Goal: Navigation & Orientation: Understand site structure

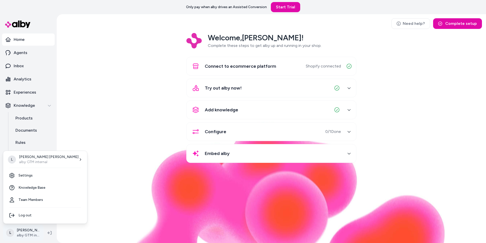
click at [30, 231] on html "Only pay when alby drives an Assisted Conversion Start Trial Home Agents Inbox …" at bounding box center [243, 121] width 486 height 243
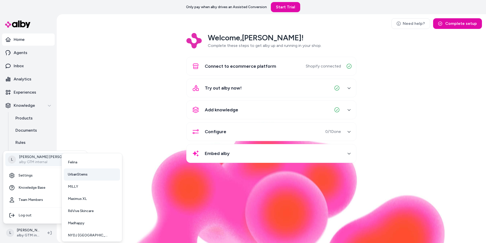
scroll to position [50, 0]
click at [89, 232] on link "VKTRY" at bounding box center [92, 233] width 56 height 12
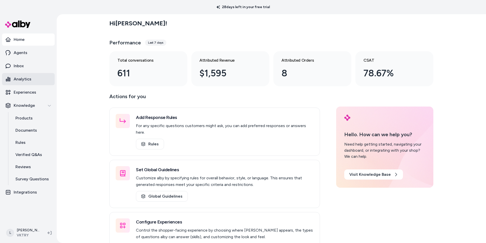
click at [24, 78] on p "Analytics" at bounding box center [23, 79] width 18 height 6
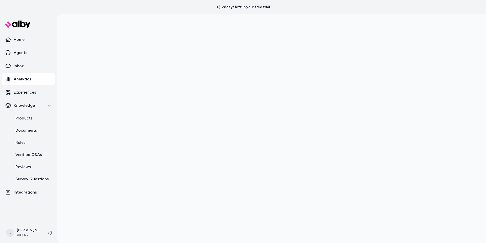
scroll to position [14, 0]
click at [30, 234] on html "28 days left in your free trial Home Agents Inbox Analytics Experiences Knowled…" at bounding box center [243, 121] width 486 height 243
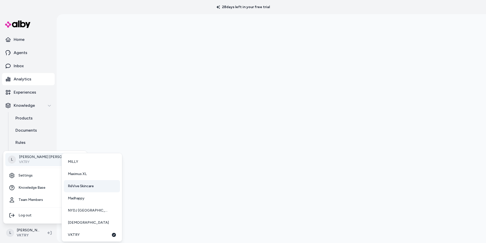
scroll to position [50, 0]
click at [80, 221] on link "[DEMOGRAPHIC_DATA]" at bounding box center [92, 221] width 56 height 12
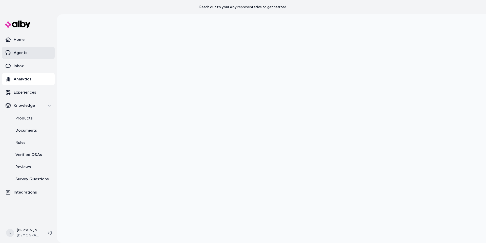
click at [31, 52] on link "Agents" at bounding box center [28, 53] width 53 height 12
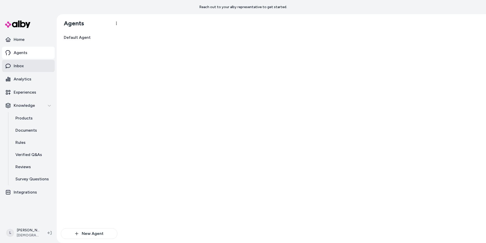
click at [23, 65] on p "Inbox" at bounding box center [19, 66] width 10 height 6
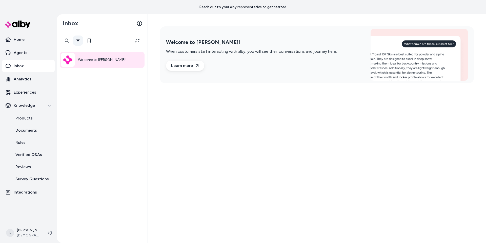
click at [79, 39] on icon "Filter" at bounding box center [78, 41] width 4 height 4
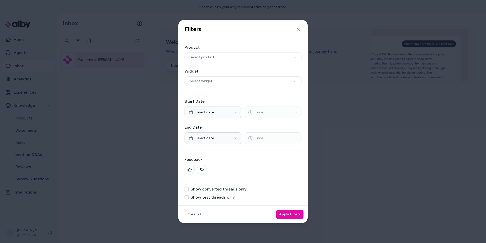
click at [187, 196] on button "Show test threads only" at bounding box center [187, 197] width 4 height 4
click at [291, 214] on button "Apply filters" at bounding box center [289, 214] width 27 height 9
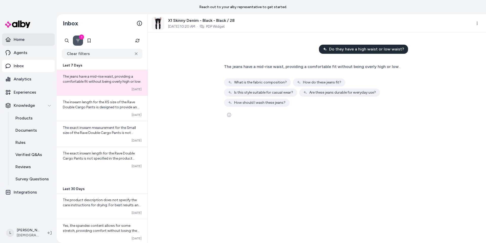
click at [23, 41] on p "Home" at bounding box center [19, 39] width 11 height 6
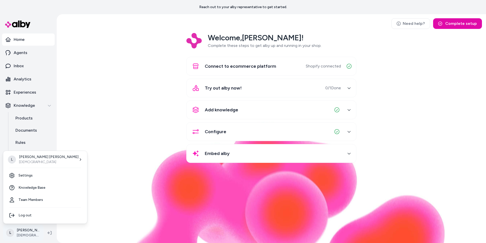
click at [31, 233] on html "Reach out to your alby representative to get started. Home Agents Inbox Analyti…" at bounding box center [243, 121] width 486 height 243
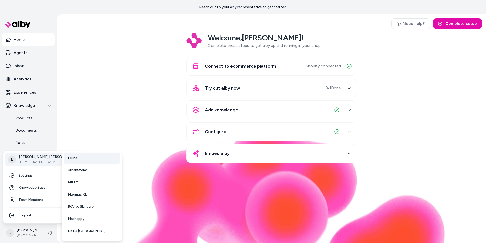
scroll to position [50, 0]
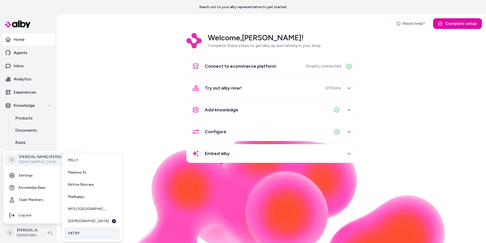
click at [70, 231] on span "VKTRY" at bounding box center [74, 233] width 12 height 5
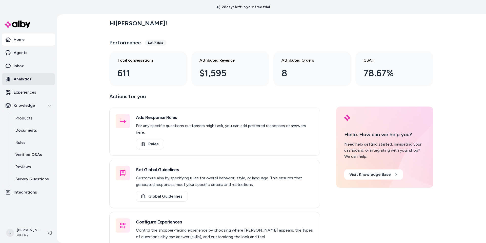
click at [23, 77] on p "Analytics" at bounding box center [23, 79] width 18 height 6
